Goal: Task Accomplishment & Management: Manage account settings

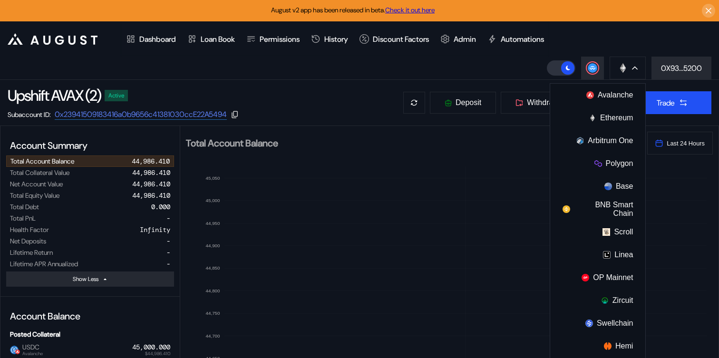
select select "*"
click at [596, 96] on button "Avalanche" at bounding box center [597, 95] width 95 height 23
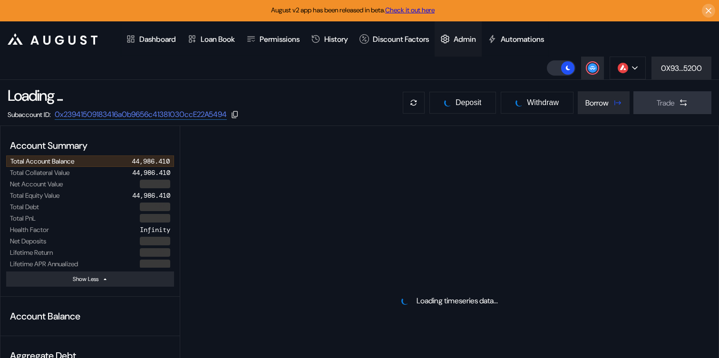
click at [481, 45] on div "Admin" at bounding box center [457, 38] width 47 height 35
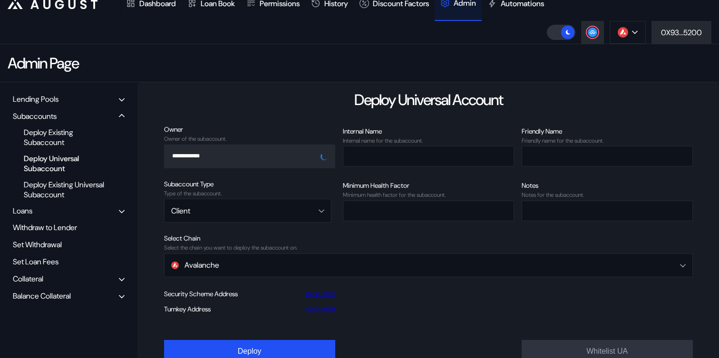
scroll to position [43, 0]
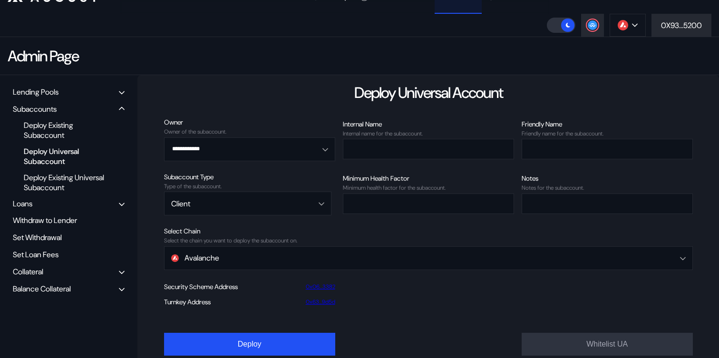
click at [51, 292] on div "Balance Collateral" at bounding box center [42, 289] width 58 height 10
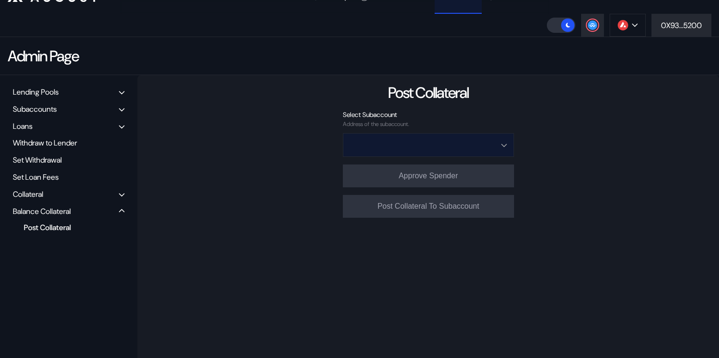
click at [448, 144] on input "Open menu" at bounding box center [423, 145] width 146 height 23
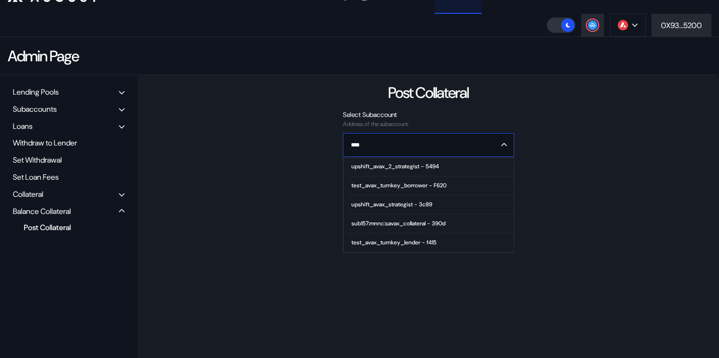
scroll to position [96, 0]
click at [416, 173] on span "upshift_avax_2_strategist - 5494" at bounding box center [429, 167] width 165 height 19
type input "**********"
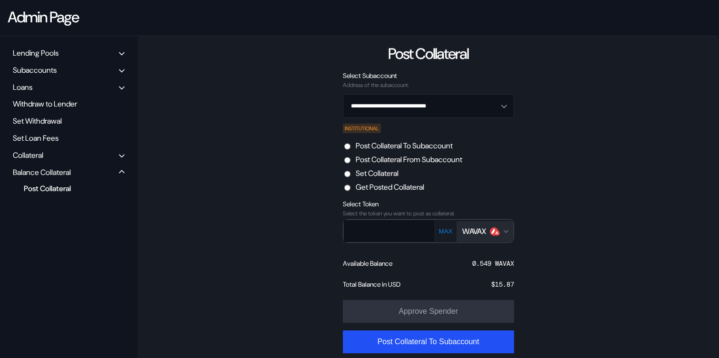
scroll to position [82, 0]
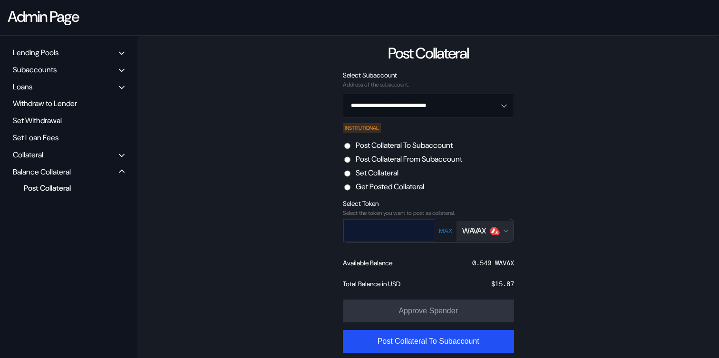
click at [408, 234] on input "text" at bounding box center [382, 230] width 77 height 19
click at [378, 174] on label "Set Collateral" at bounding box center [377, 173] width 43 height 10
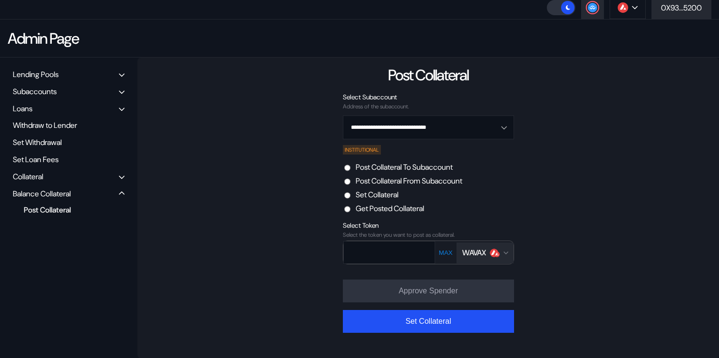
scroll to position [71, 0]
click at [481, 255] on div "Select Token Select the token you want to post as collateral. MAX WAVAX" at bounding box center [428, 246] width 171 height 51
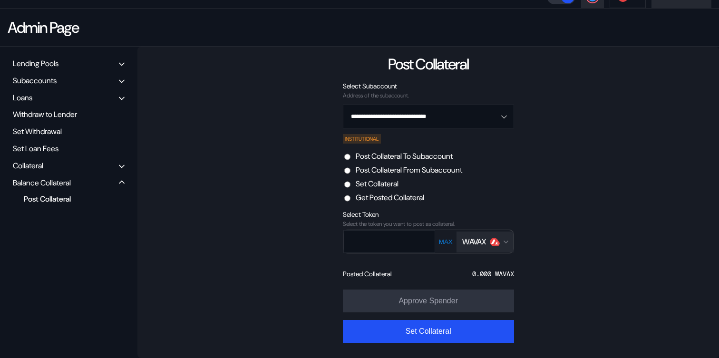
click at [486, 242] on div "WAVAX" at bounding box center [474, 242] width 24 height 10
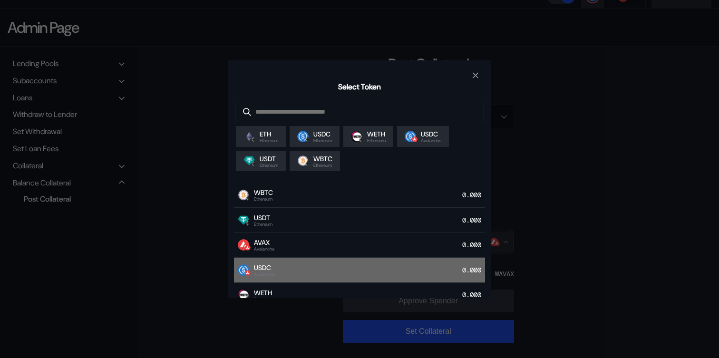
scroll to position [34, 0]
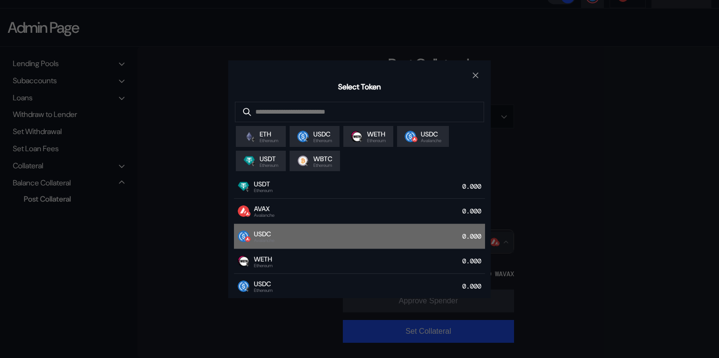
click at [322, 243] on div "USDC Avalanche 0.000" at bounding box center [359, 236] width 251 height 25
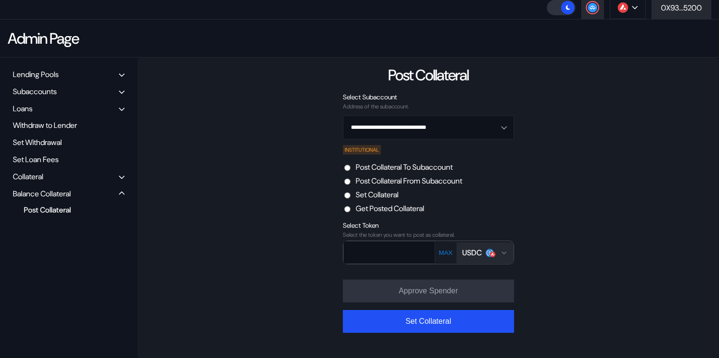
scroll to position [71, 0]
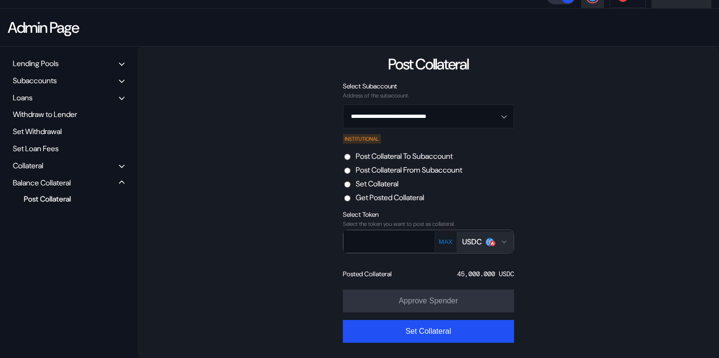
click at [441, 246] on div "MAX USDC" at bounding box center [474, 242] width 78 height 24
click at [443, 242] on button "MAX" at bounding box center [445, 242] width 19 height 8
click at [405, 240] on input "text" at bounding box center [382, 240] width 77 height 19
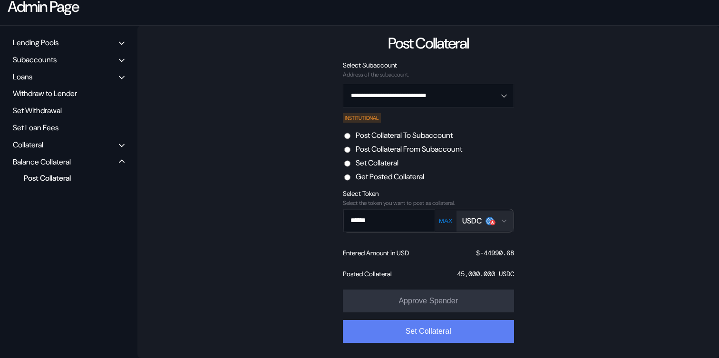
type input "******"
click at [429, 335] on button "Set Collateral" at bounding box center [428, 331] width 171 height 23
